Goal: Task Accomplishment & Management: Manage account settings

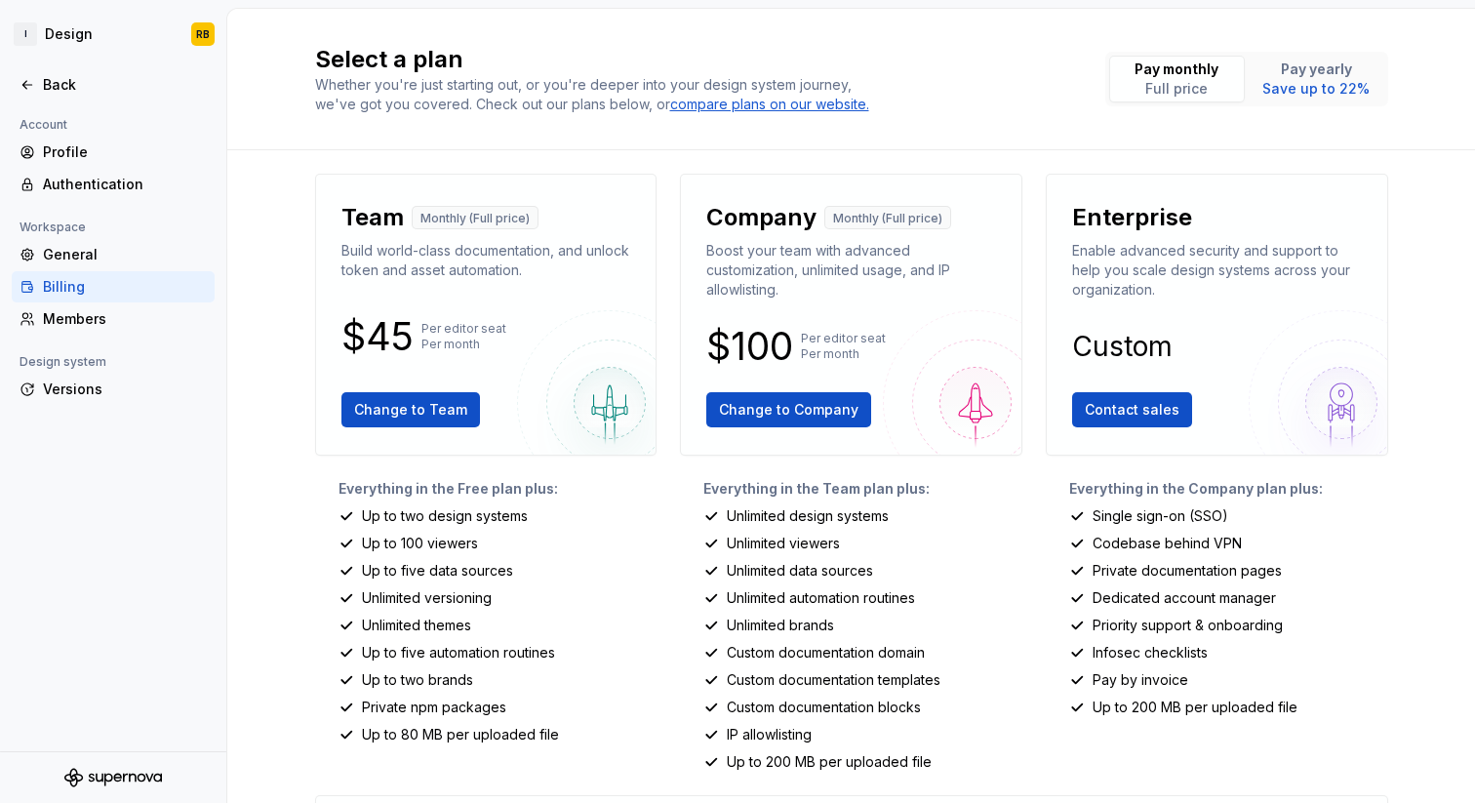
click at [155, 285] on div "Billing" at bounding box center [125, 287] width 164 height 20
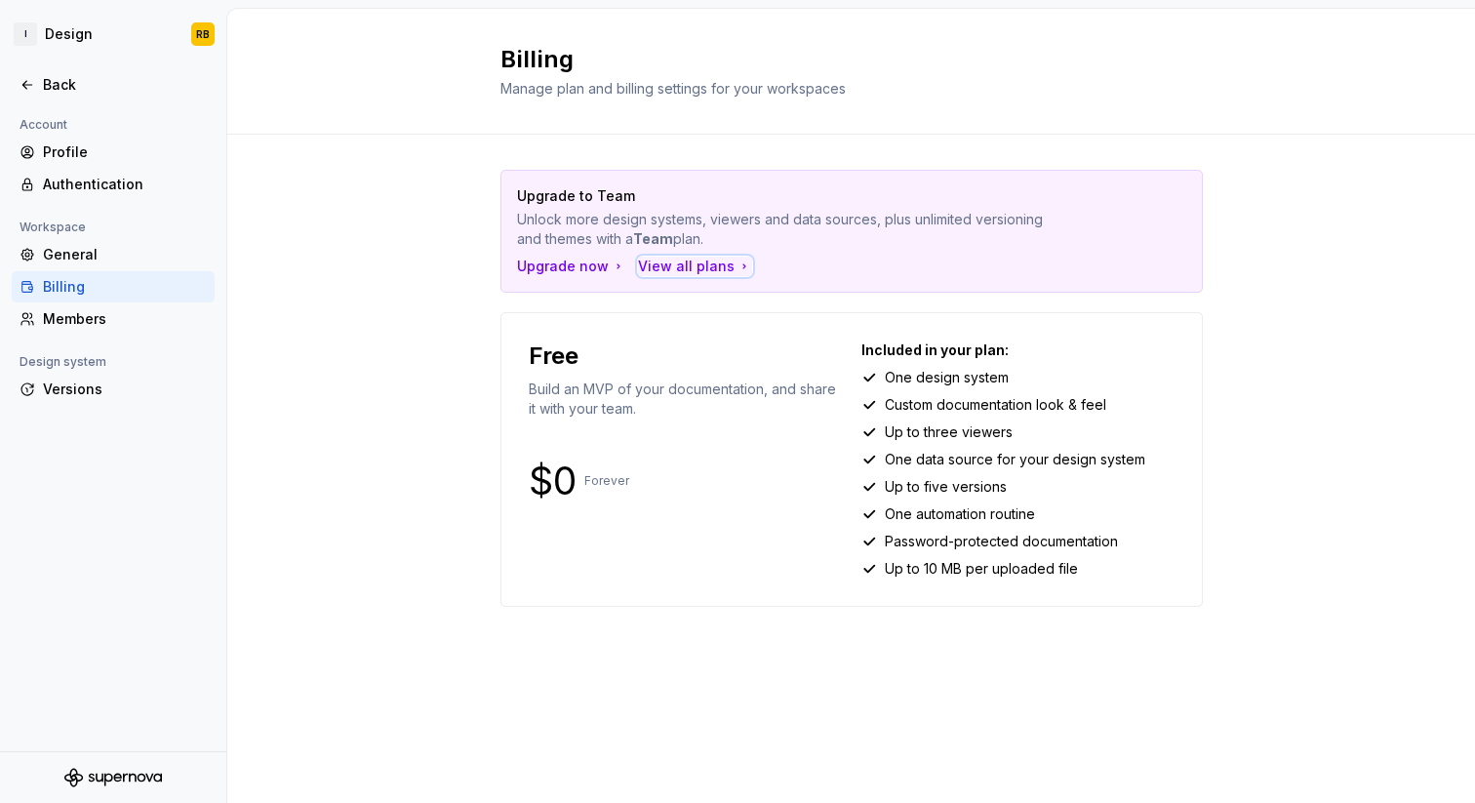
drag, startPoint x: 681, startPoint y: 260, endPoint x: 635, endPoint y: 299, distance: 60.2
click at [635, 299] on div "Upgrade to Team Unlock more design systems, viewers and data sources, plus unli…" at bounding box center [851, 398] width 702 height 456
click at [684, 265] on div "View all plans" at bounding box center [695, 266] width 114 height 20
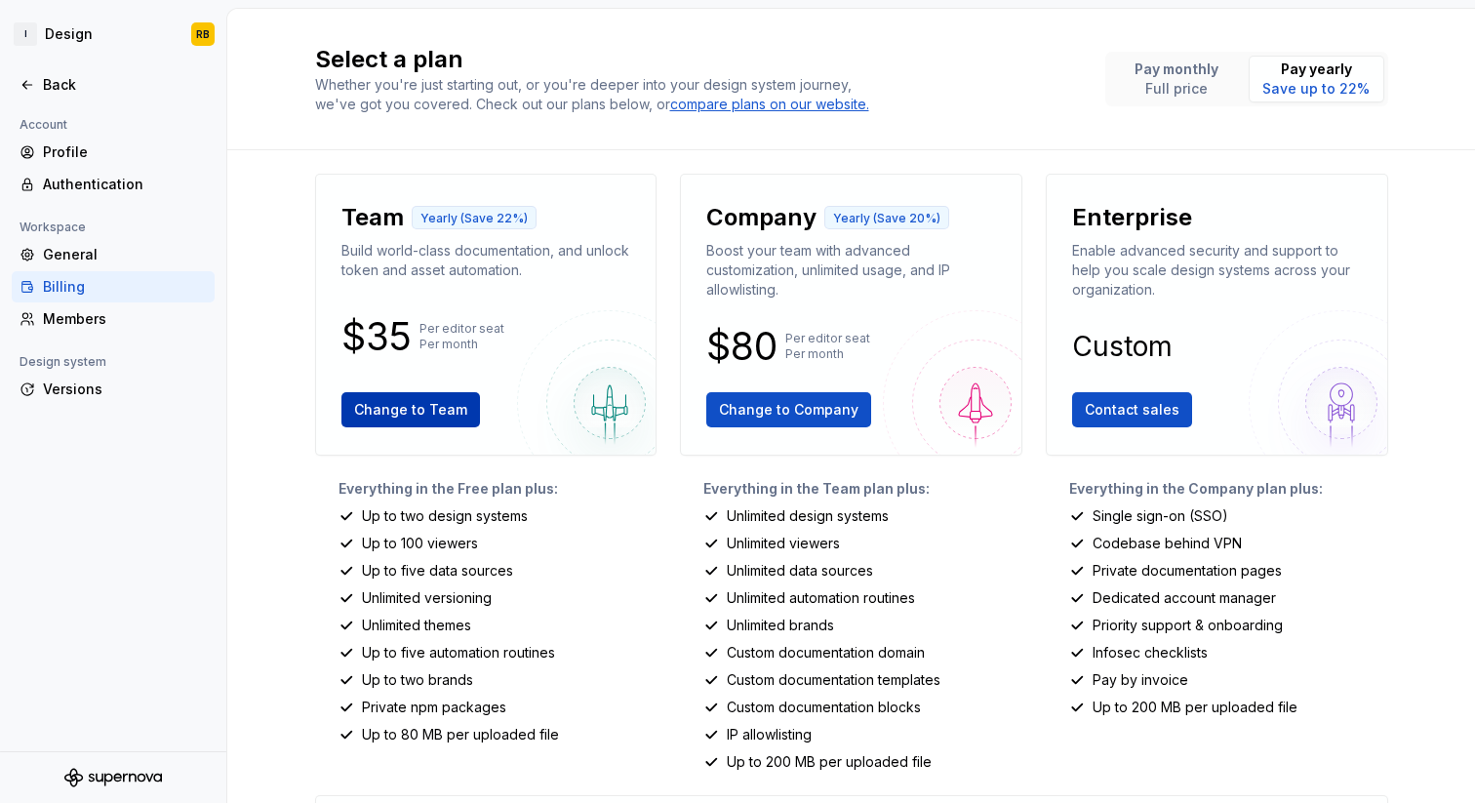
click at [427, 400] on span "Change to Team" at bounding box center [410, 410] width 113 height 20
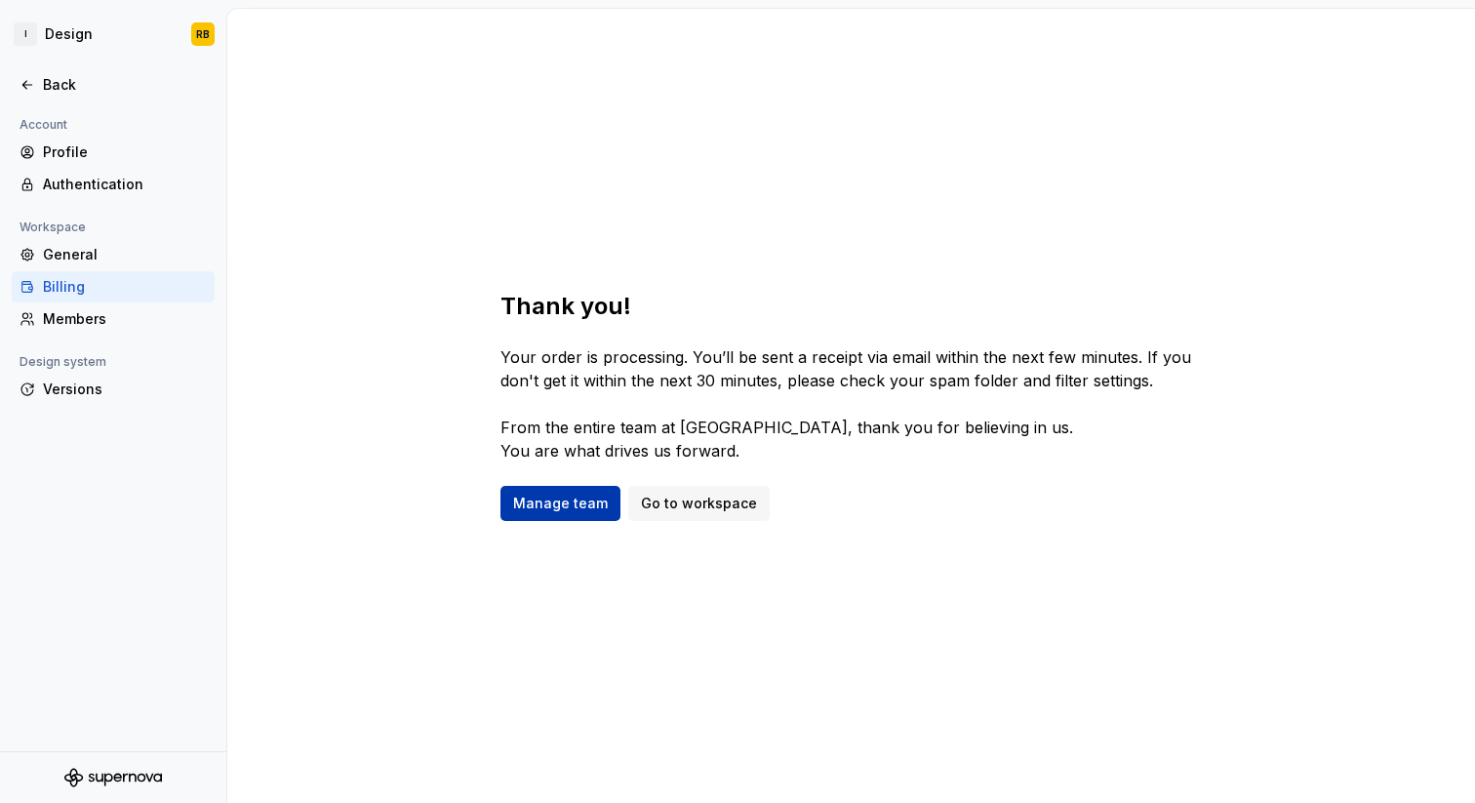
click at [563, 501] on span "Manage team" at bounding box center [560, 503] width 95 height 20
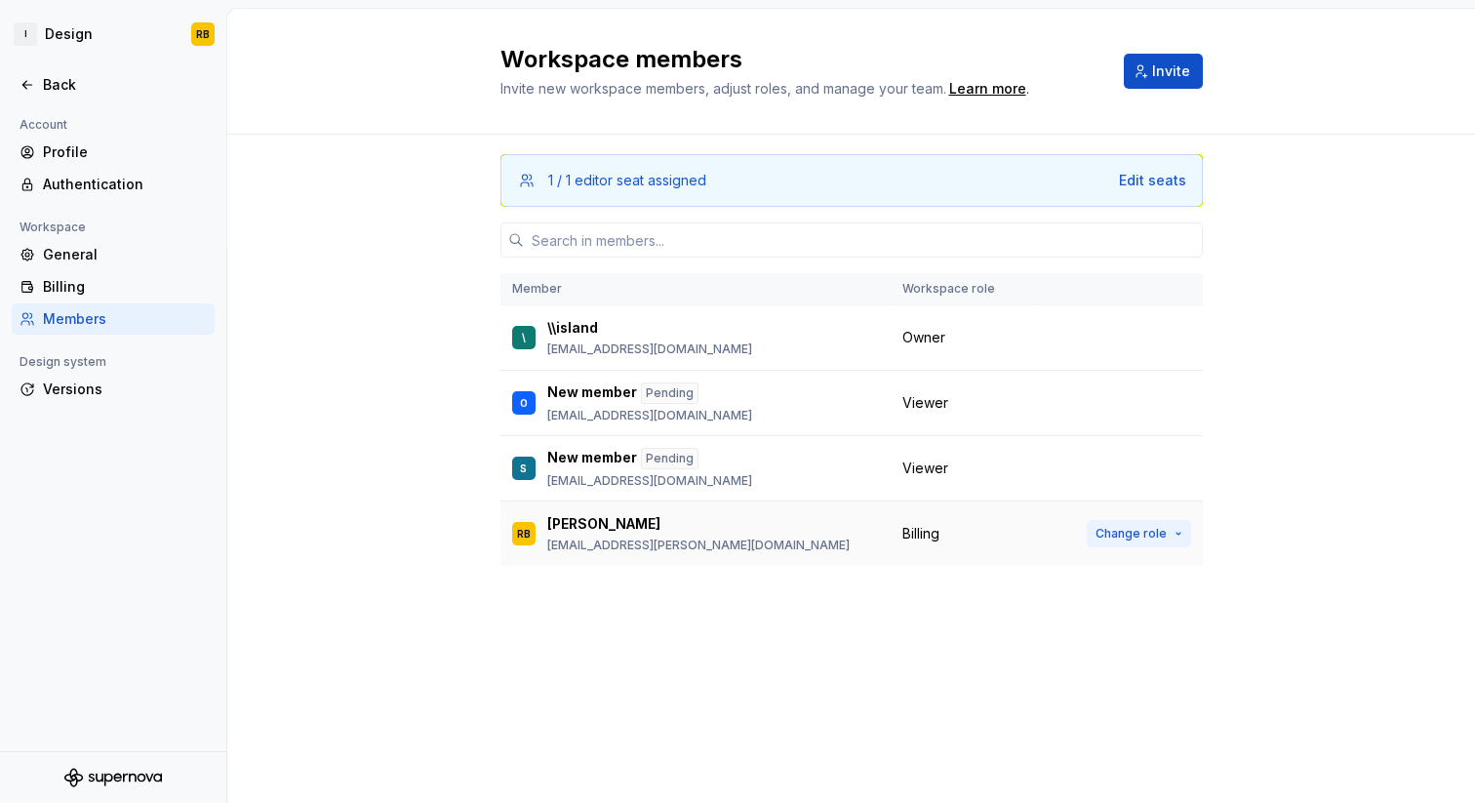
click at [1135, 530] on span "Change role" at bounding box center [1130, 534] width 71 height 16
click at [963, 603] on div "1 / 1 editor seat assigned Edit seats Member Workspace role \ \\island boaz@isl…" at bounding box center [851, 387] width 702 height 505
click at [1127, 342] on td at bounding box center [1121, 337] width 163 height 65
click at [1134, 183] on div "Edit seats" at bounding box center [1152, 181] width 67 height 20
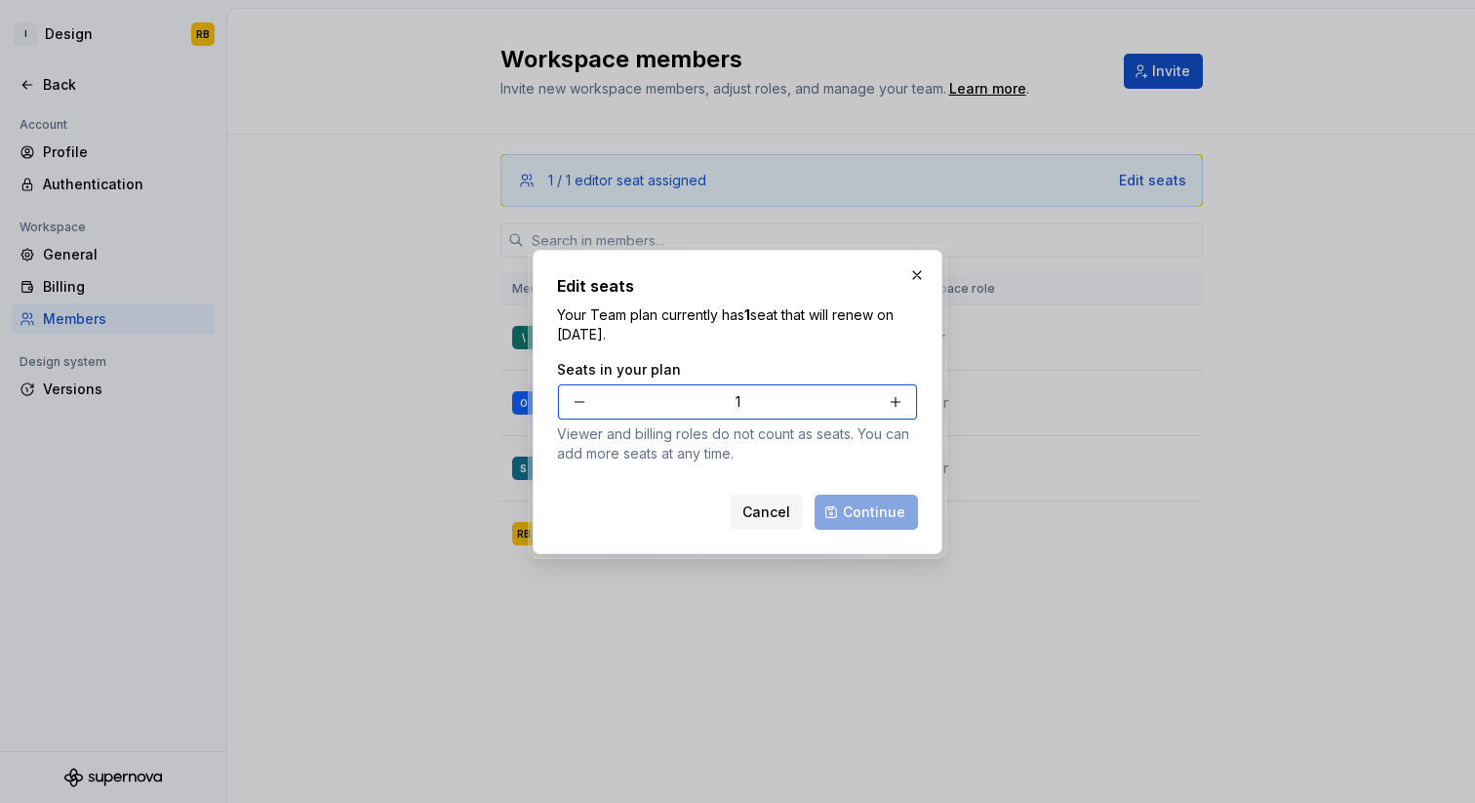
click at [890, 400] on button "button" at bounding box center [895, 401] width 35 height 35
type input "2"
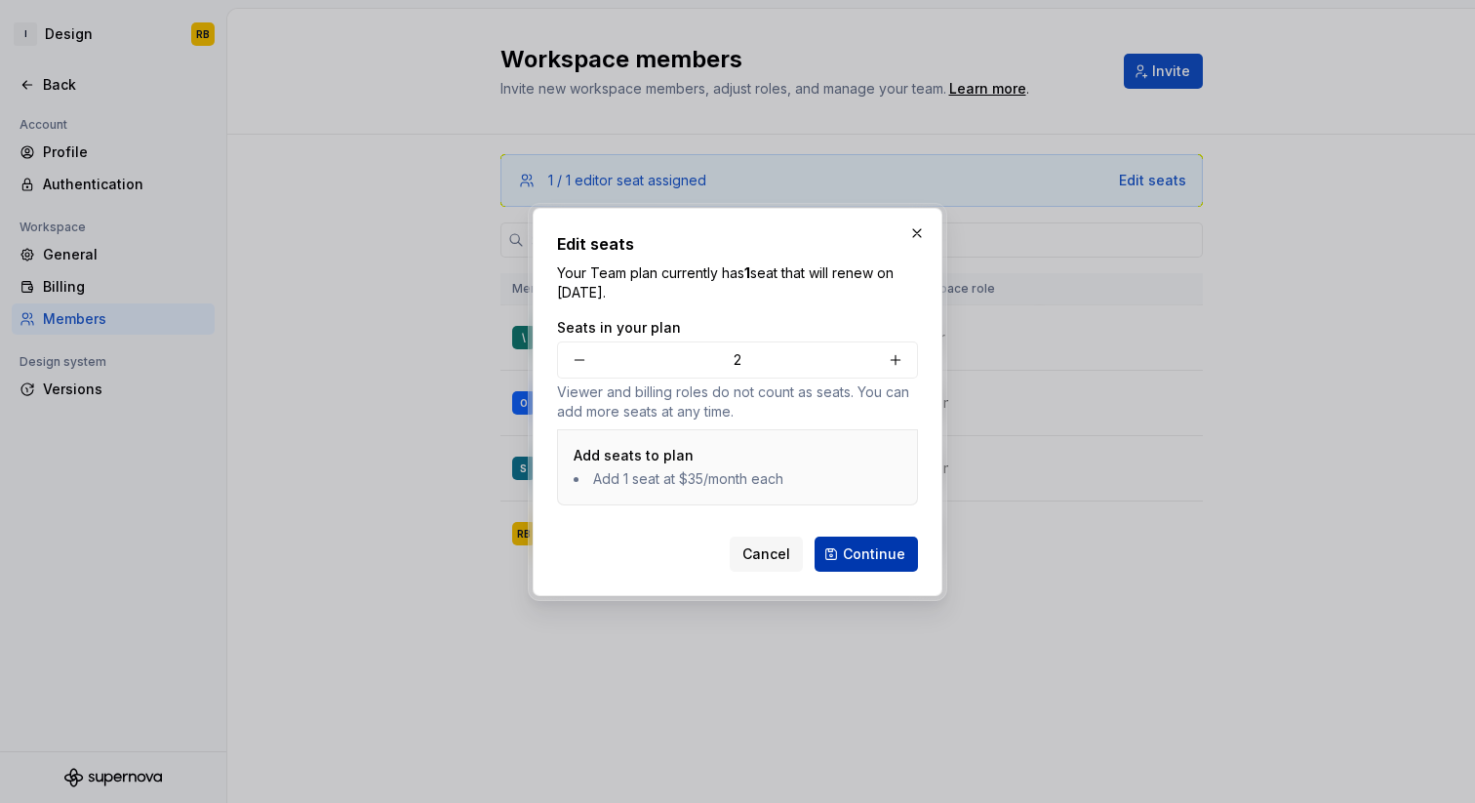
click at [853, 553] on span "Continue" at bounding box center [874, 554] width 62 height 20
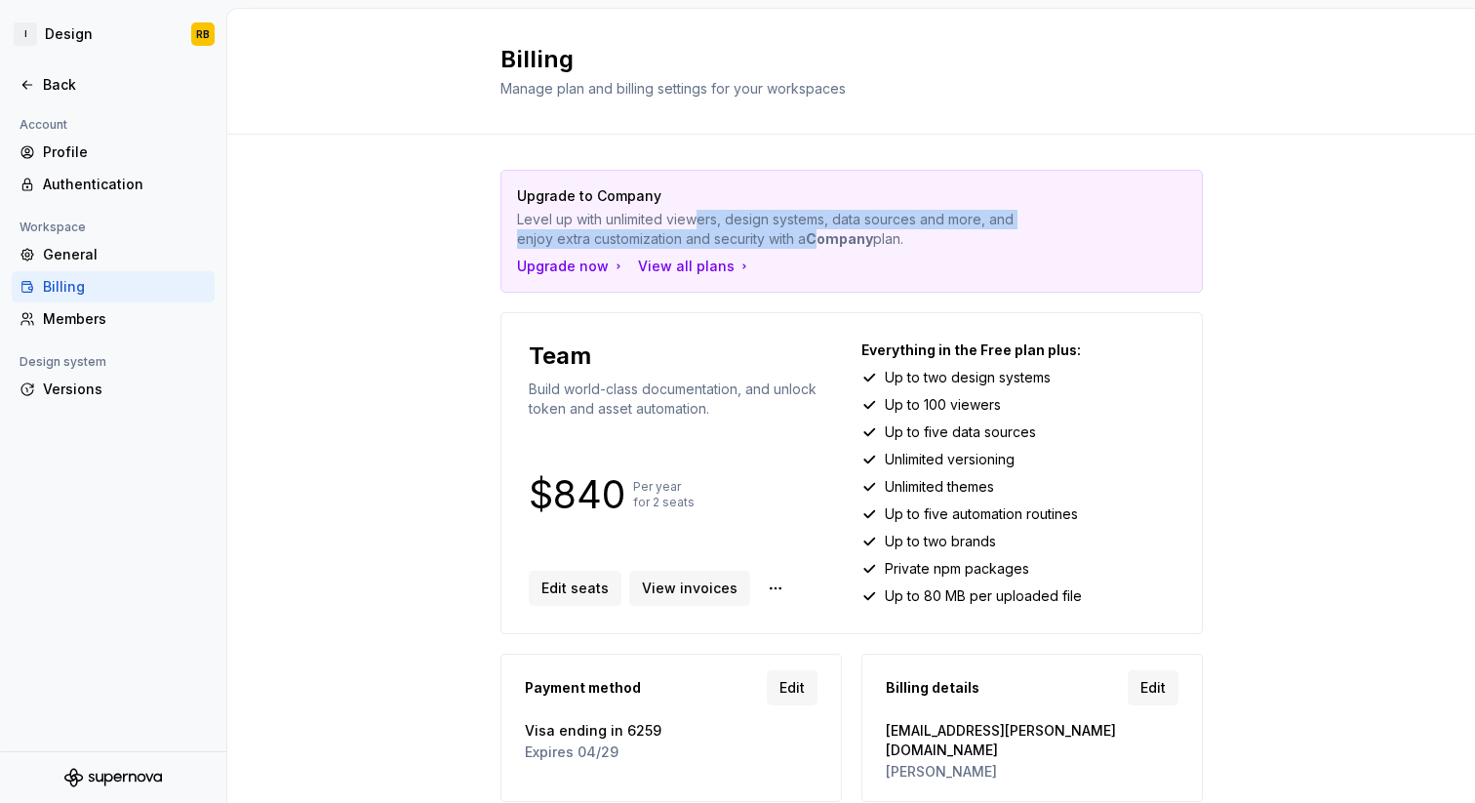
drag, startPoint x: 701, startPoint y: 223, endPoint x: 820, endPoint y: 229, distance: 119.1
click at [821, 230] on p "Level up with unlimited viewers, design systems, data sources and more, and enj…" at bounding box center [783, 229] width 532 height 39
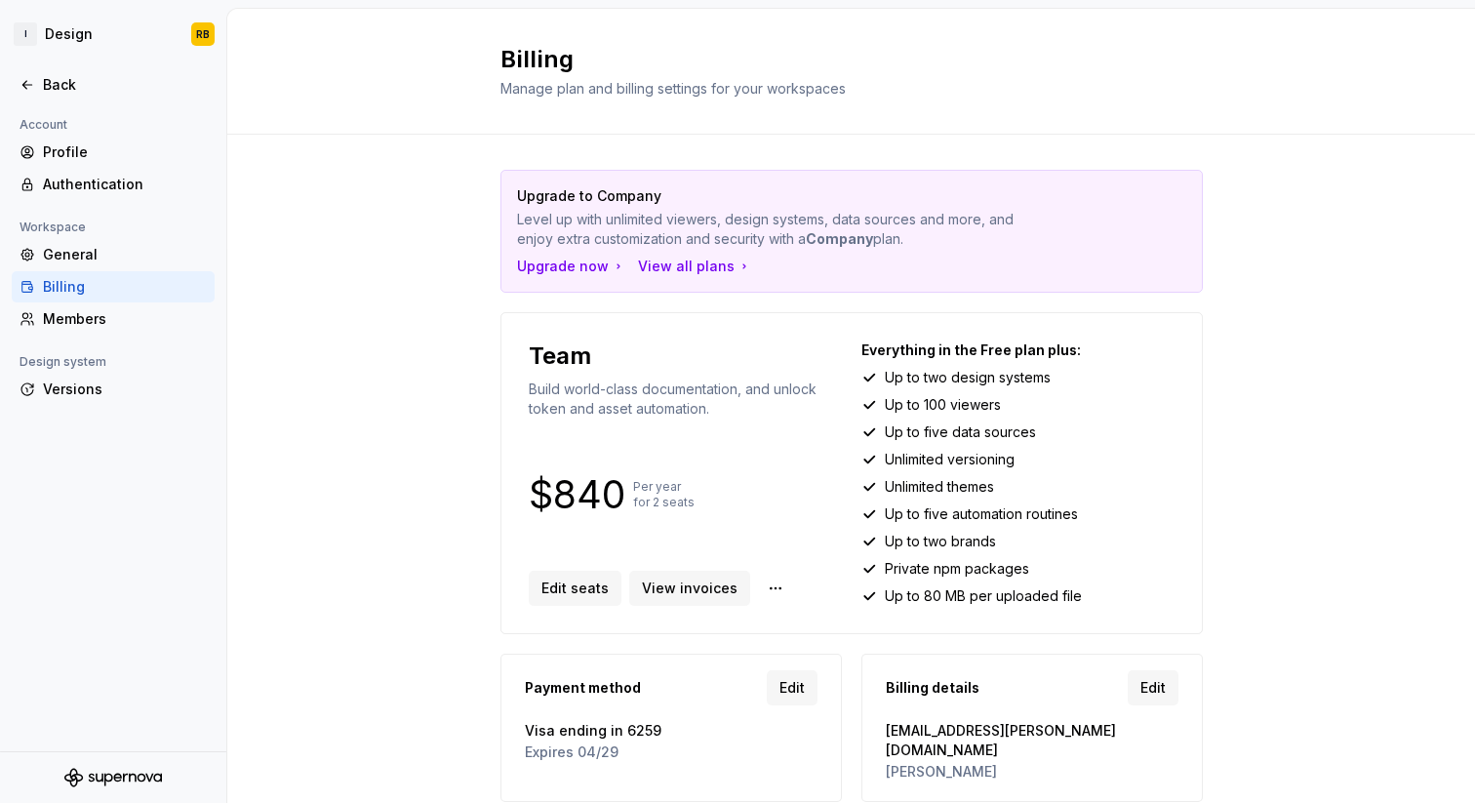
click at [857, 232] on strong "Company" at bounding box center [839, 238] width 67 height 17
click at [560, 272] on div "Upgrade now" at bounding box center [571, 266] width 109 height 20
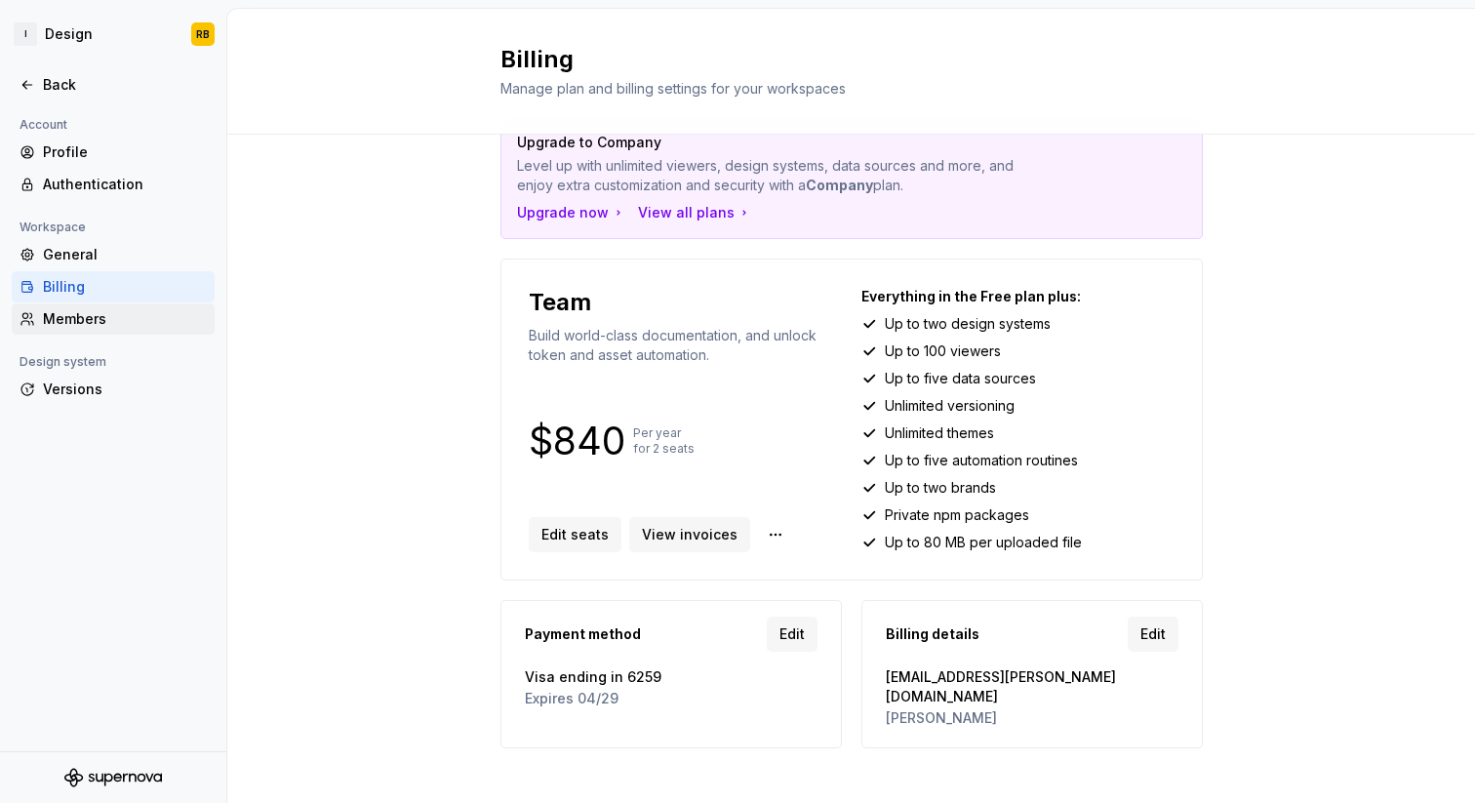
click at [83, 319] on div "Members" at bounding box center [125, 319] width 164 height 20
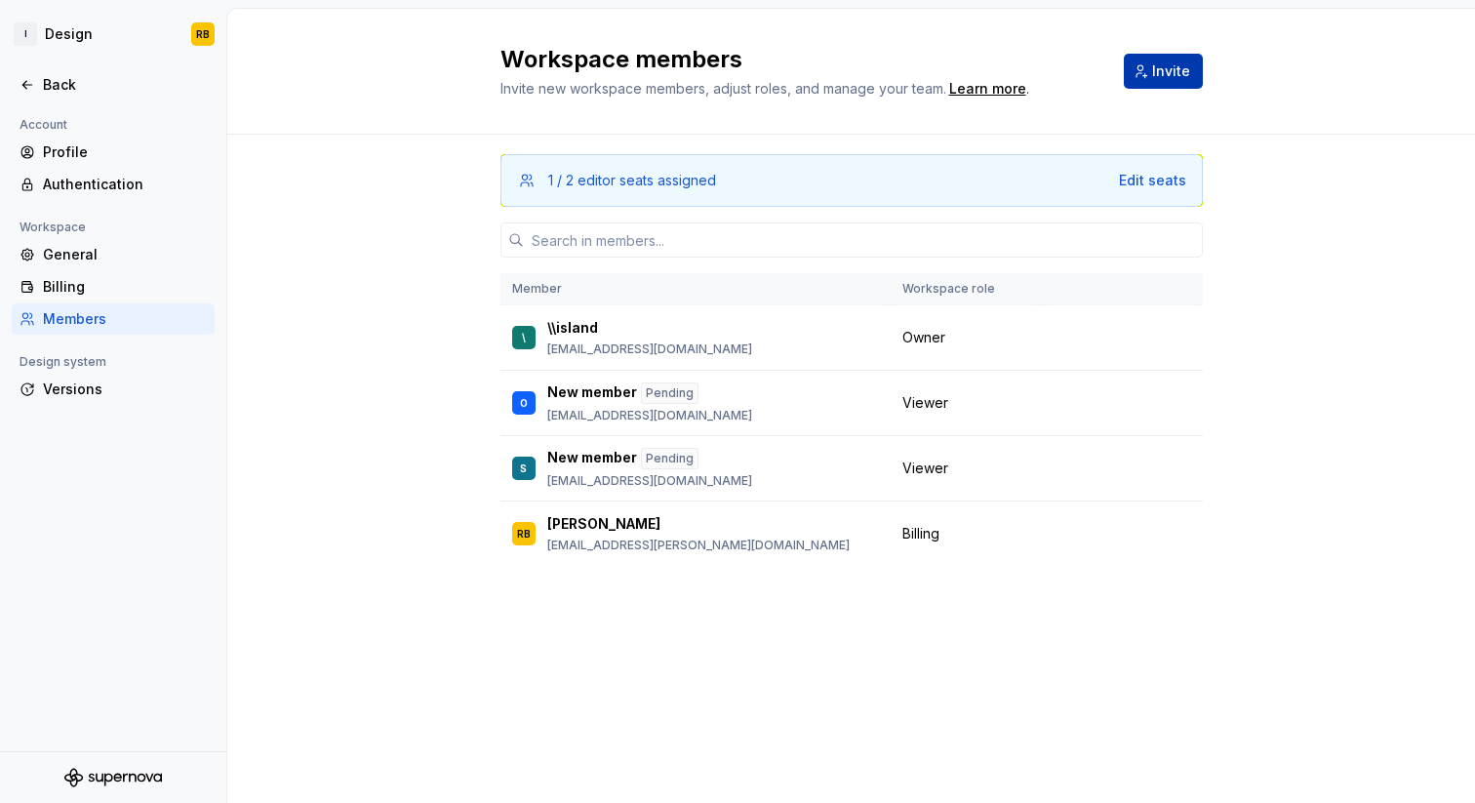
click at [1171, 76] on span "Invite" at bounding box center [1171, 71] width 38 height 20
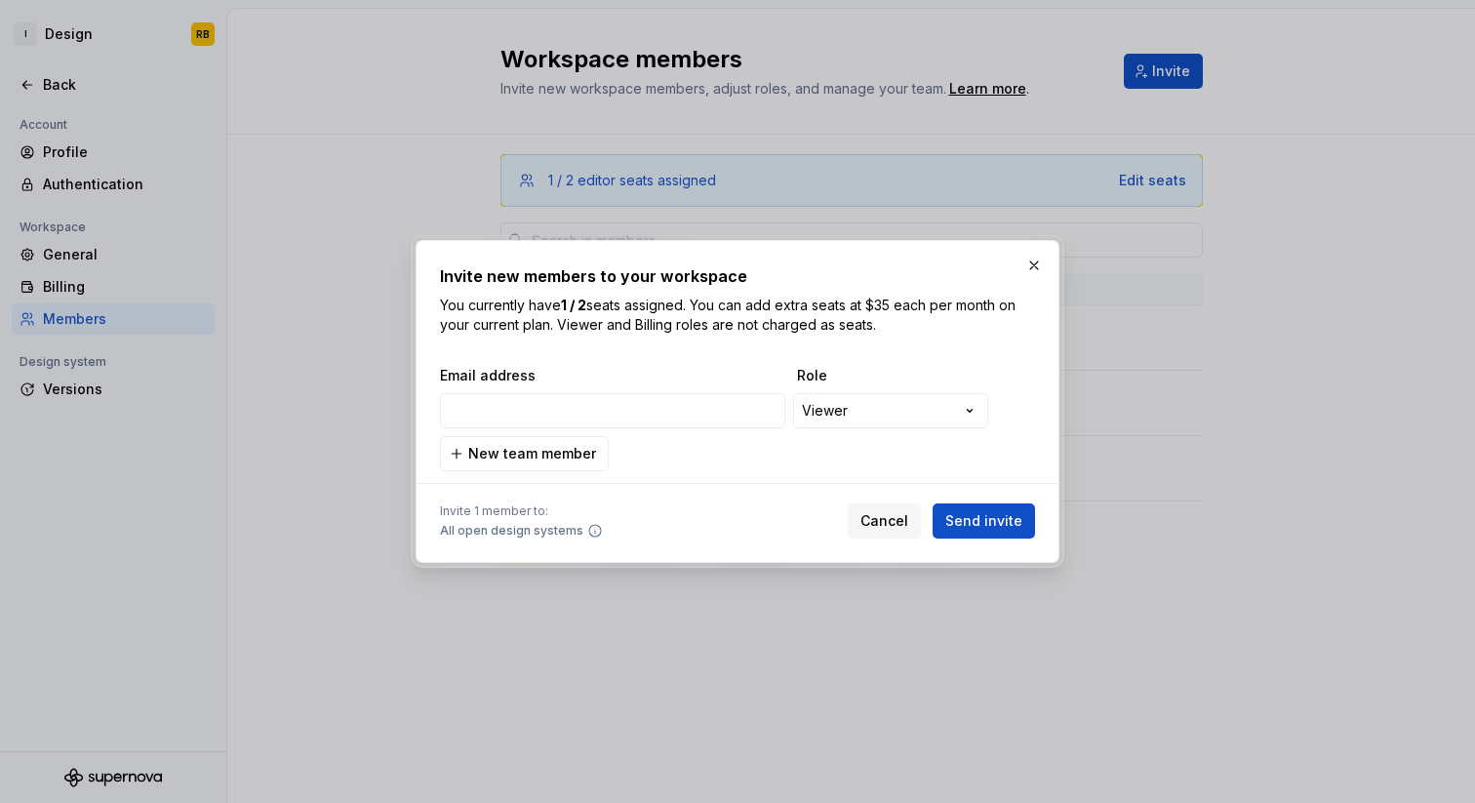
type input "[EMAIL_ADDRESS][DOMAIN_NAME]"
click at [870, 420] on div "**********" at bounding box center [737, 401] width 1475 height 803
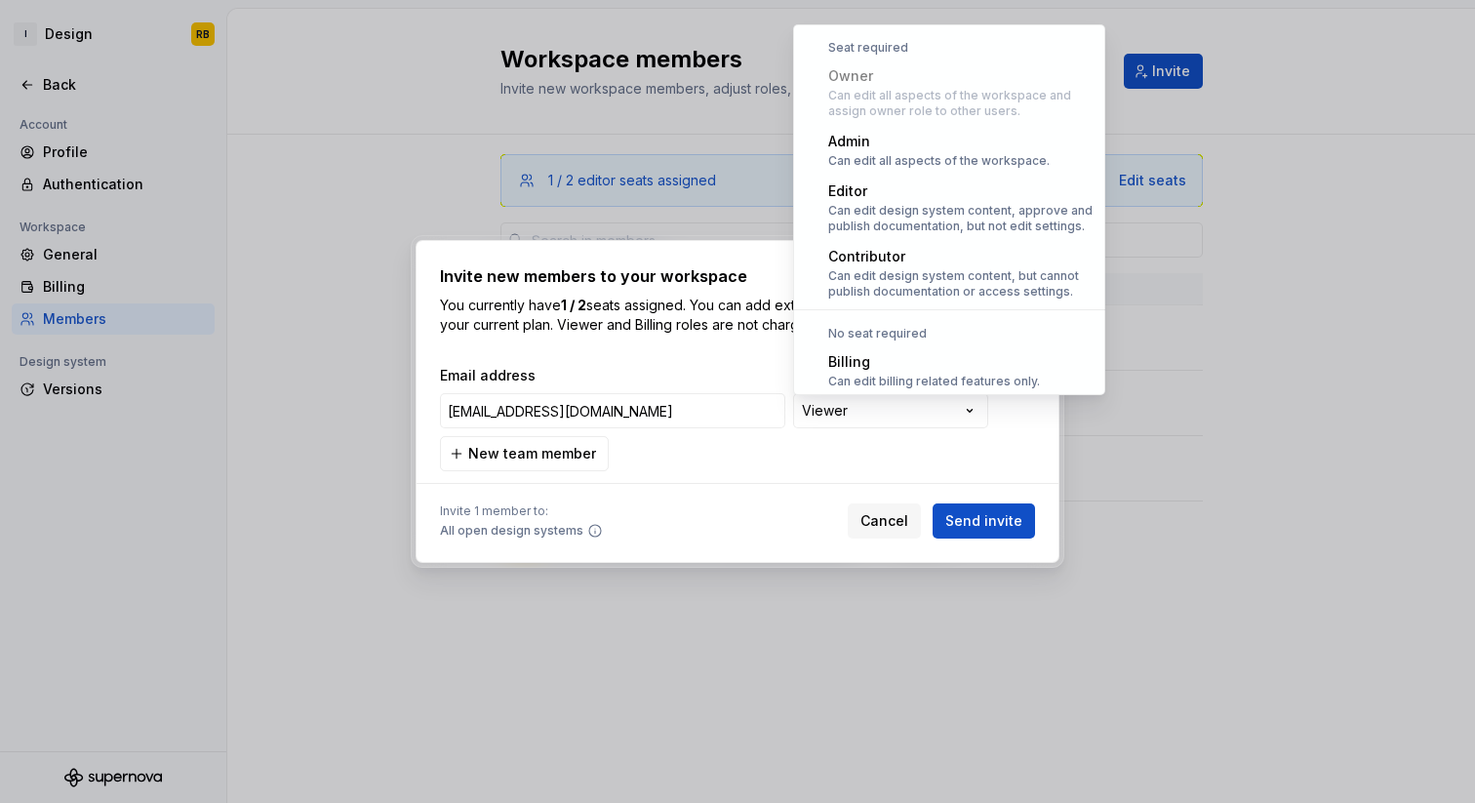
scroll to position [54, 0]
click at [859, 410] on div "**********" at bounding box center [737, 401] width 1475 height 803
select select "*****"
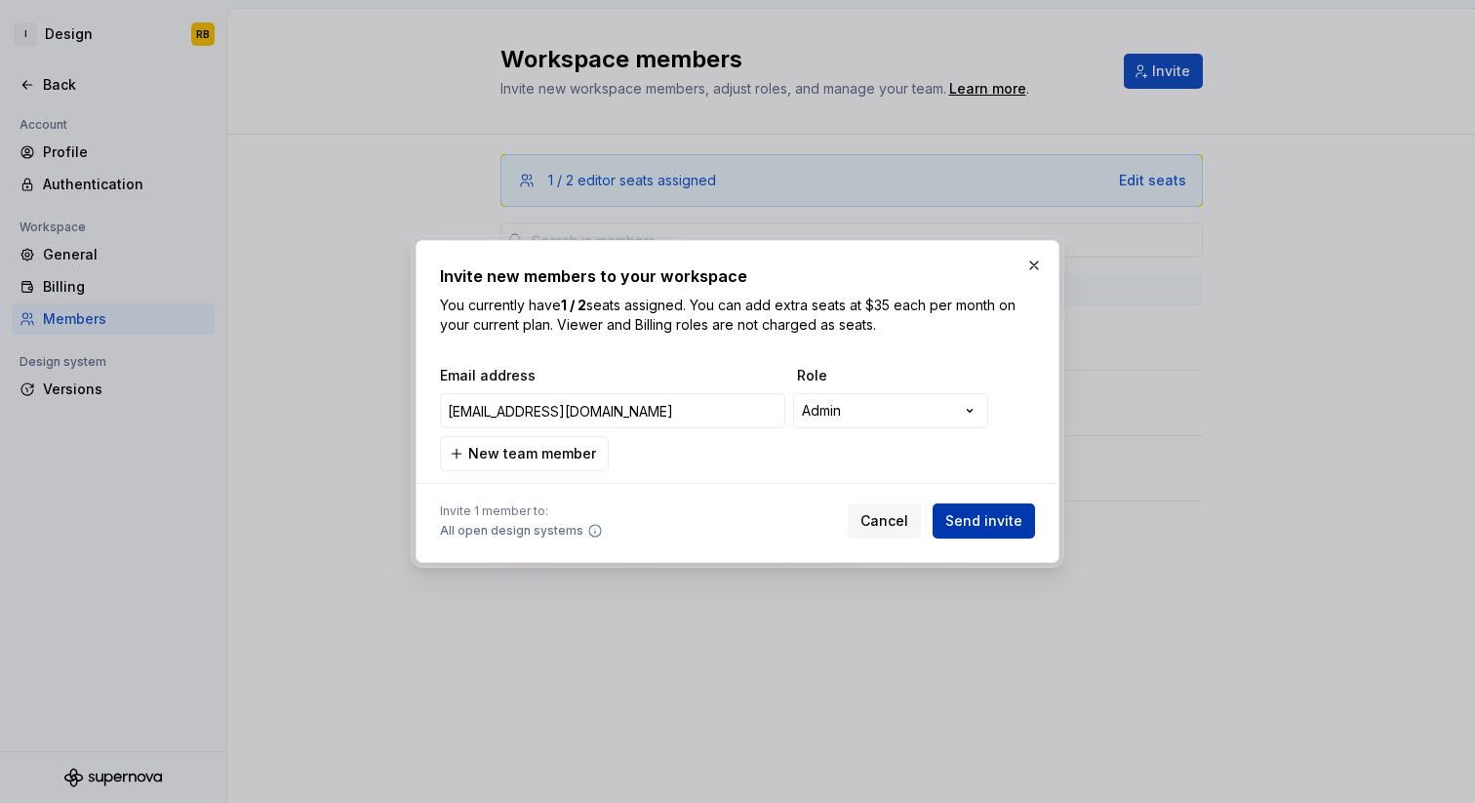
click at [973, 525] on span "Send invite" at bounding box center [983, 521] width 77 height 20
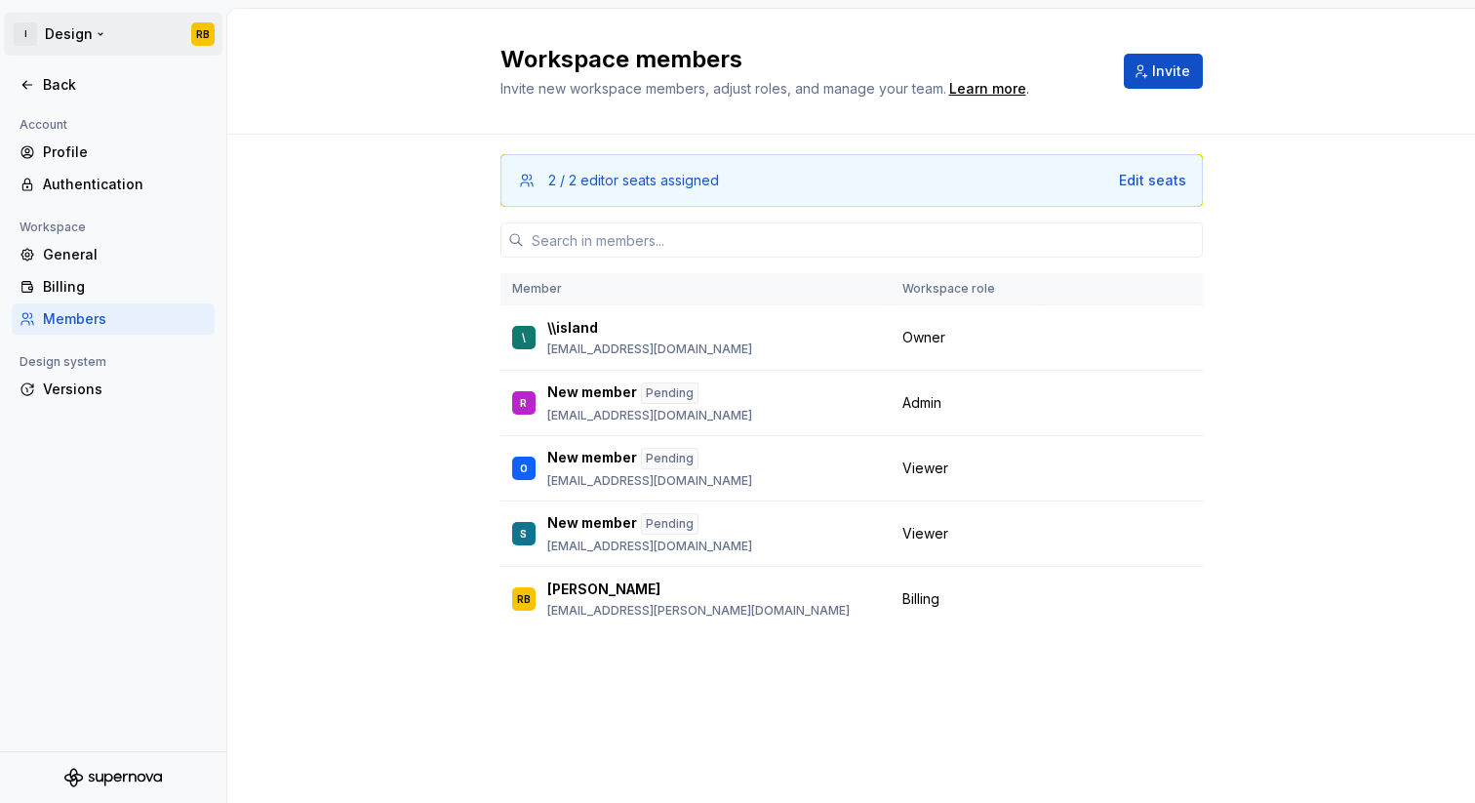
click at [87, 38] on html "I Design RB Back Account Profile Authentication Workspace General Billing Membe…" at bounding box center [737, 401] width 1475 height 803
click at [101, 143] on div "Profile" at bounding box center [125, 152] width 164 height 20
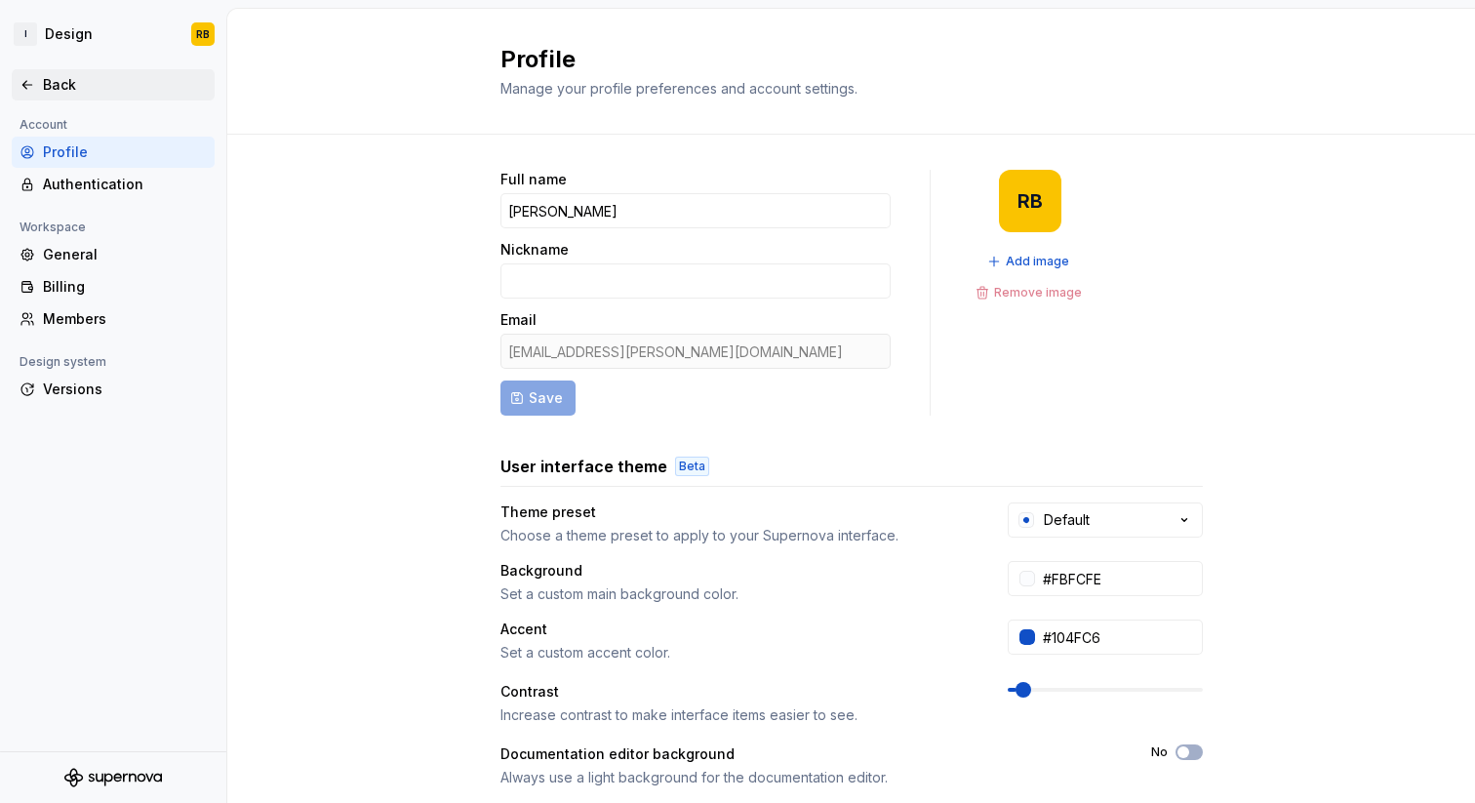
click at [60, 87] on div "Back" at bounding box center [125, 85] width 164 height 20
